Goal: Task Accomplishment & Management: Use online tool/utility

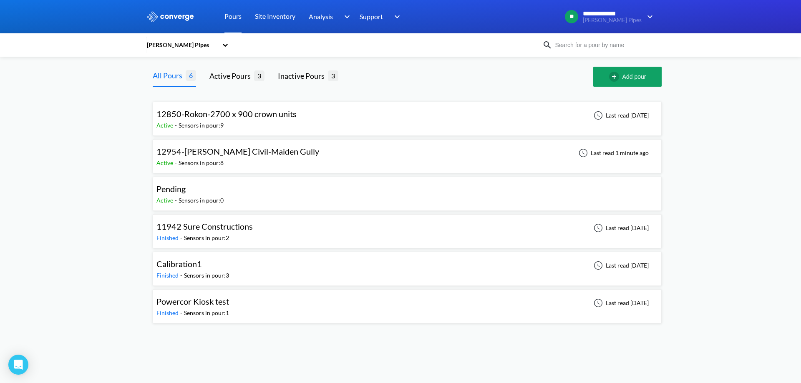
click at [278, 159] on div "12954-[PERSON_NAME] Civil-Maiden Gully Active - Sensors in pour: 8 Last read 1 …" at bounding box center [407, 156] width 502 height 27
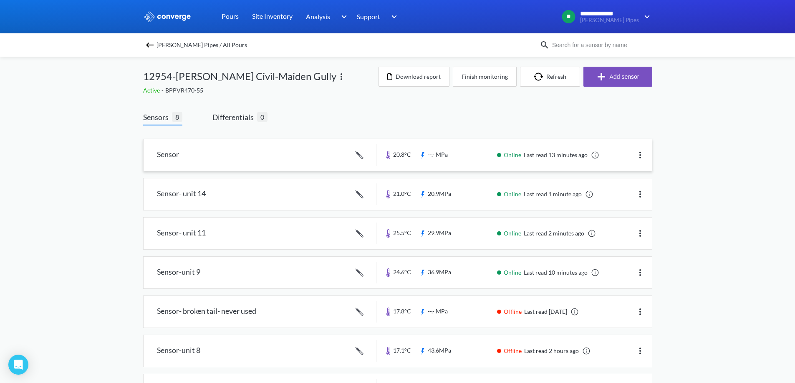
click at [323, 154] on link at bounding box center [398, 155] width 508 height 32
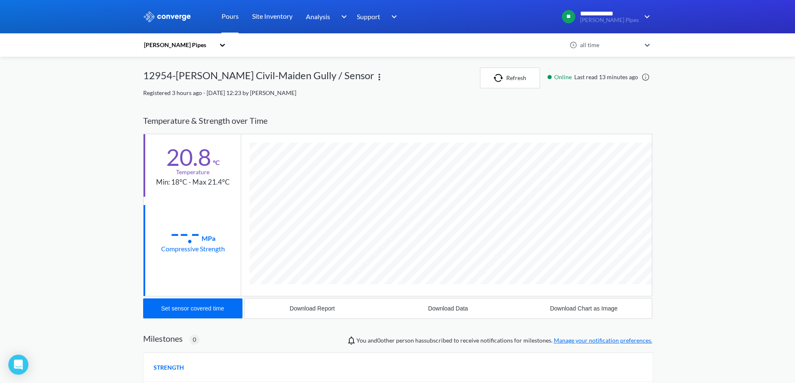
scroll to position [444, 509]
click at [201, 313] on button "Set sensor covered time" at bounding box center [192, 309] width 99 height 20
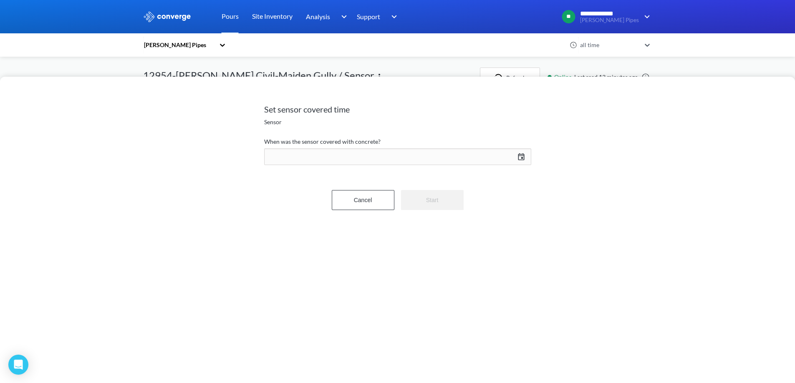
click at [519, 156] on div "[DATE] Press the down arrow key to interact with the calendar and select a date…" at bounding box center [397, 157] width 267 height 20
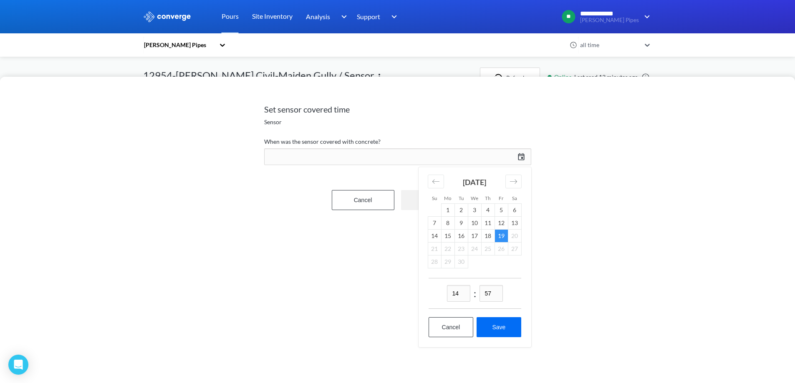
click at [463, 292] on input "14" at bounding box center [458, 293] width 23 height 17
type input "13"
click at [494, 295] on input "57" at bounding box center [490, 293] width 23 height 17
type input "23"
click at [504, 328] on button "Save" at bounding box center [498, 328] width 44 height 20
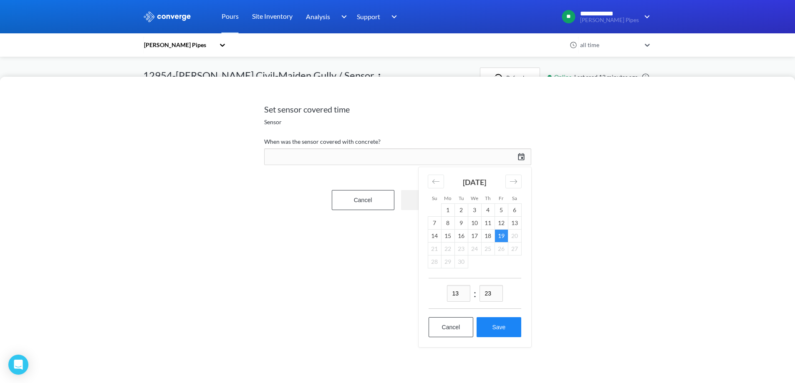
type input "13:23[DATE]"
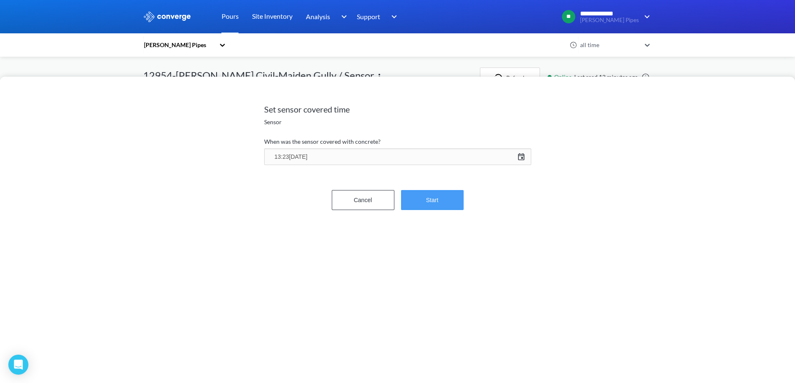
click at [436, 197] on button "Start" at bounding box center [432, 200] width 63 height 20
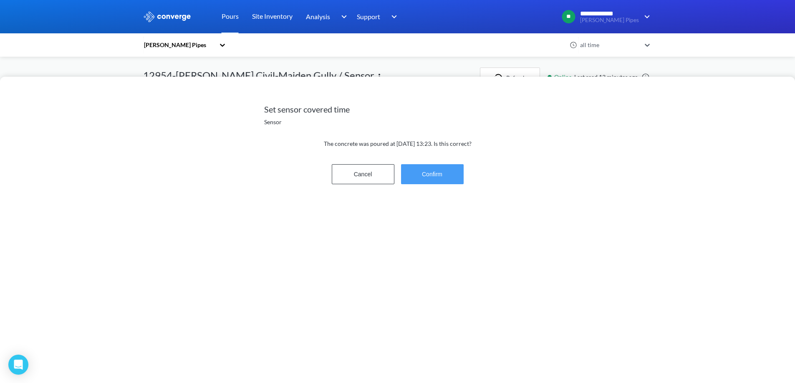
click at [432, 171] on button "Confirm" at bounding box center [432, 174] width 63 height 20
